Goal: Task Accomplishment & Management: Complete application form

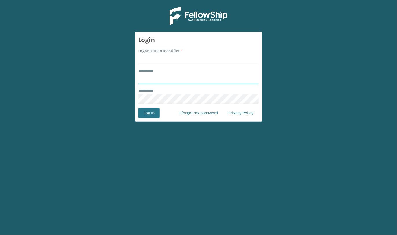
type input "**********"
click at [176, 58] on input "Organization Identifier *" at bounding box center [198, 59] width 120 height 10
type input "JumpSport"
click at [146, 112] on button "Log In" at bounding box center [148, 113] width 21 height 10
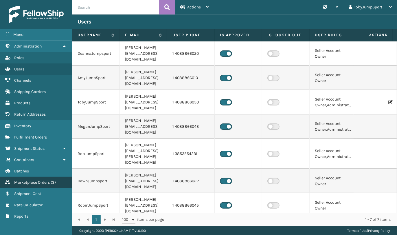
click at [30, 180] on span "Marketplace Orders" at bounding box center [32, 182] width 36 height 5
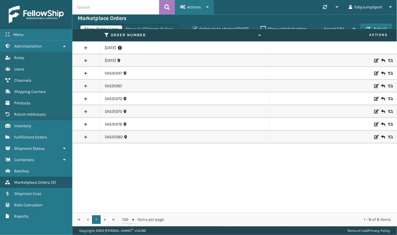
click at [204, 8] on div "Actions" at bounding box center [194, 7] width 28 height 14
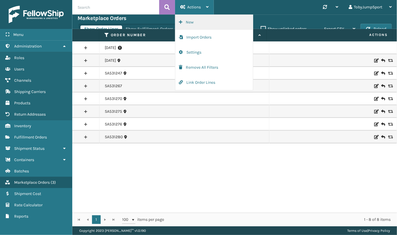
click at [192, 21] on button "New" at bounding box center [214, 22] width 78 height 15
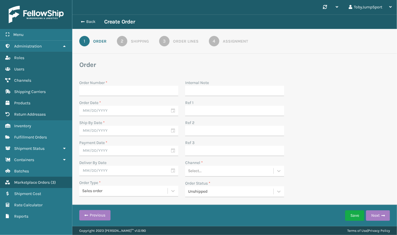
click at [349, 77] on div "Order Number * Order Date * Ship By Date * Payment Date * Deliver By Date Order…" at bounding box center [235, 138] width 318 height 124
click at [231, 191] on div "Unshipped" at bounding box center [231, 191] width 86 height 6
click at [340, 176] on div "Order Number * Order Date * Ship By Date * Payment Date * Deliver By Date Order…" at bounding box center [235, 138] width 318 height 124
click at [229, 170] on div "Select..." at bounding box center [229, 171] width 88 height 10
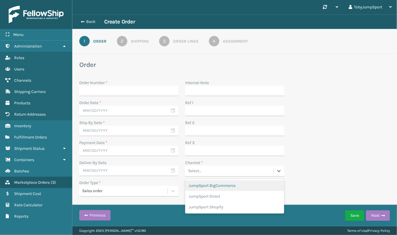
click at [349, 156] on div "Order Number * Order Date * Ship By Date * Payment Date * Deliver By Date Order…" at bounding box center [235, 138] width 318 height 124
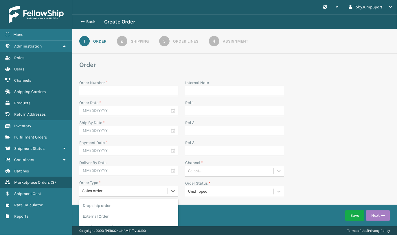
click at [122, 194] on div "Sales order" at bounding box center [123, 191] width 88 height 10
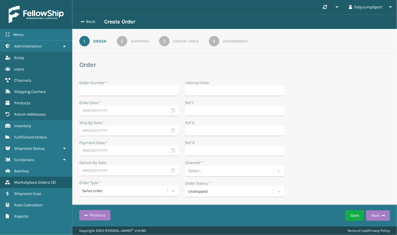
click at [254, 170] on div "Back Create Order 1 Order 2 Shipping 3 Order Lines 4 Assignment Order Order Num…" at bounding box center [234, 117] width 324 height 207
click at [316, 123] on div "Order Number * Order Date * Ship By Date * Payment Date * Deliver By Date Order…" at bounding box center [235, 138] width 318 height 124
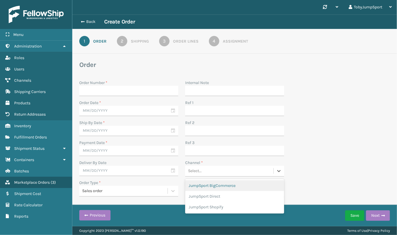
click at [227, 173] on div "Select..." at bounding box center [229, 171] width 88 height 10
click at [337, 156] on div "Order Number * Order Date * Ship By Date * Payment Date * Deliver By Date Order…" at bounding box center [235, 138] width 318 height 124
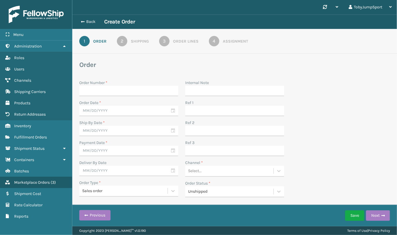
click at [294, 142] on div "Order Number * Order Date * Ship By Date * Payment Date * Deliver By Date Order…" at bounding box center [235, 138] width 318 height 124
click at [355, 140] on div "Order Number * Order Date * Ship By Date * Payment Date * Deliver By Date Order…" at bounding box center [235, 138] width 318 height 124
click at [212, 167] on div "Select..." at bounding box center [229, 171] width 88 height 10
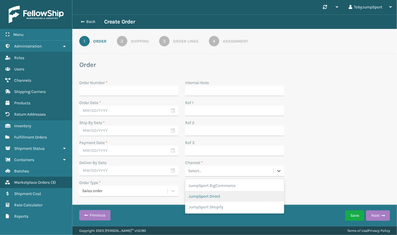
drag, startPoint x: 342, startPoint y: 153, endPoint x: 222, endPoint y: 72, distance: 144.5
click at [340, 152] on div "Order Number * Order Date * Ship By Date * Payment Date * Deliver By Date Order…" at bounding box center [235, 138] width 318 height 124
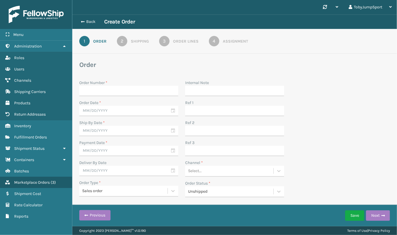
click at [335, 136] on div "Order Number * Order Date * Ship By Date * Payment Date * Deliver By Date Order…" at bounding box center [235, 138] width 318 height 124
click at [356, 79] on div "Order Number * Order Date * Ship By Date * Payment Date * Deliver By Date Order…" at bounding box center [235, 138] width 318 height 124
click at [311, 85] on div "Order Number * Order Date * Ship By Date * Payment Date * Deliver By Date Order…" at bounding box center [235, 138] width 318 height 124
click at [322, 70] on section "Order Order Number * Order Date * Ship By Date * Payment Date * Deliver By Date…" at bounding box center [234, 130] width 311 height 140
